Goal: Navigation & Orientation: Find specific page/section

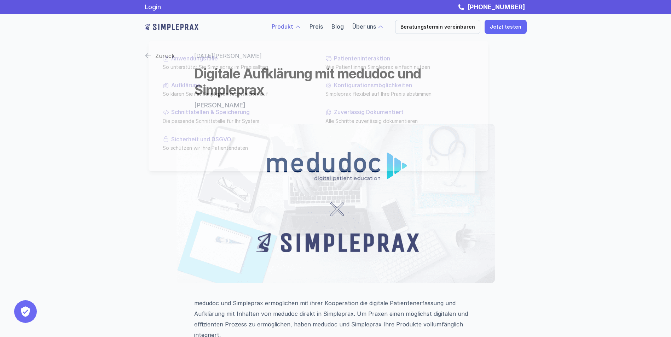
click at [293, 25] on link "Produkt" at bounding box center [283, 26] width 22 height 7
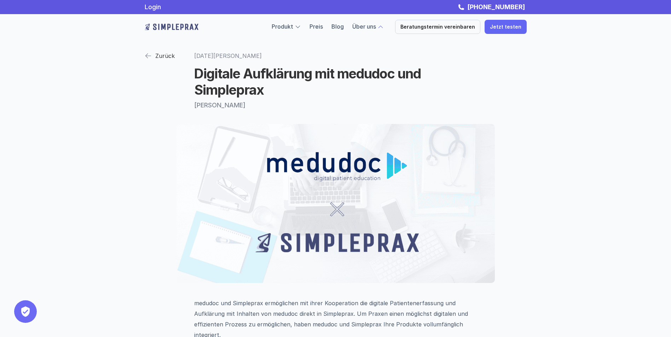
click at [173, 31] on img at bounding box center [172, 26] width 54 height 11
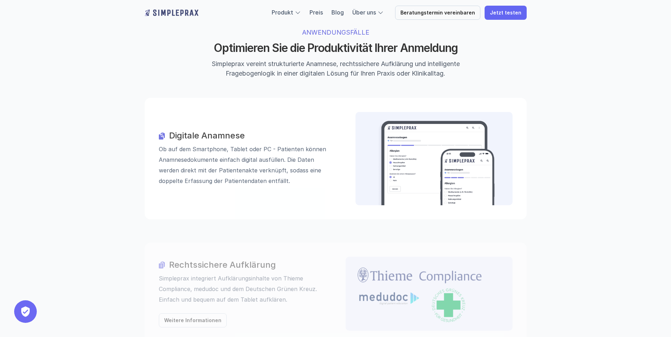
scroll to position [814, 0]
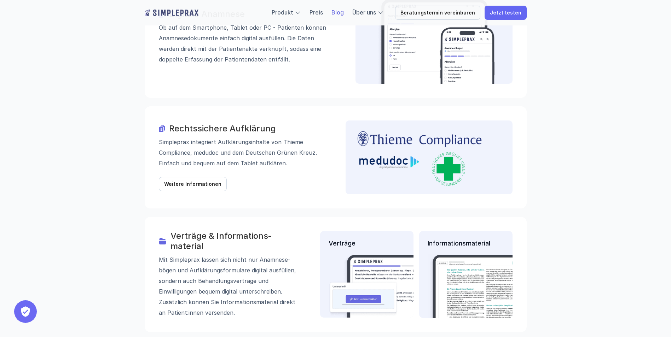
click at [340, 15] on link "Blog" at bounding box center [337, 12] width 12 height 7
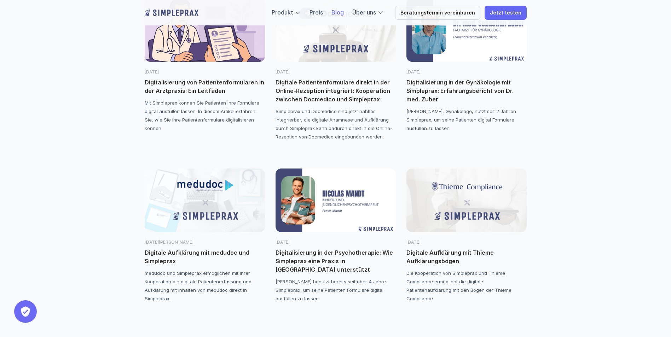
scroll to position [460, 0]
click at [452, 226] on img at bounding box center [466, 200] width 120 height 64
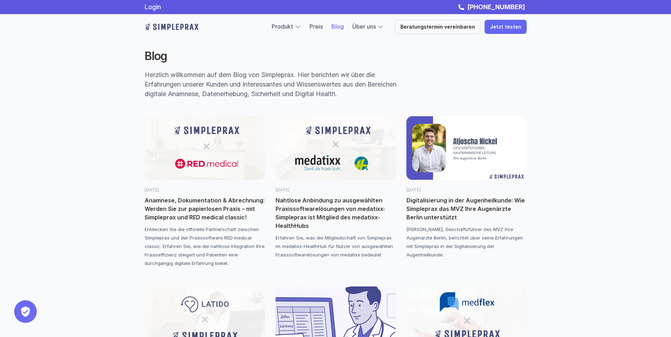
scroll to position [460, 0]
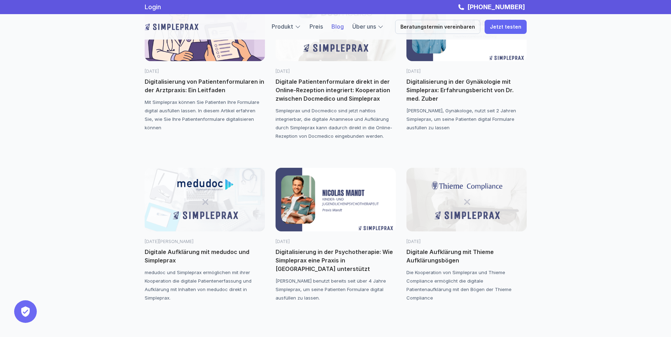
click at [206, 188] on img at bounding box center [205, 200] width 120 height 64
